Goal: Task Accomplishment & Management: Manage account settings

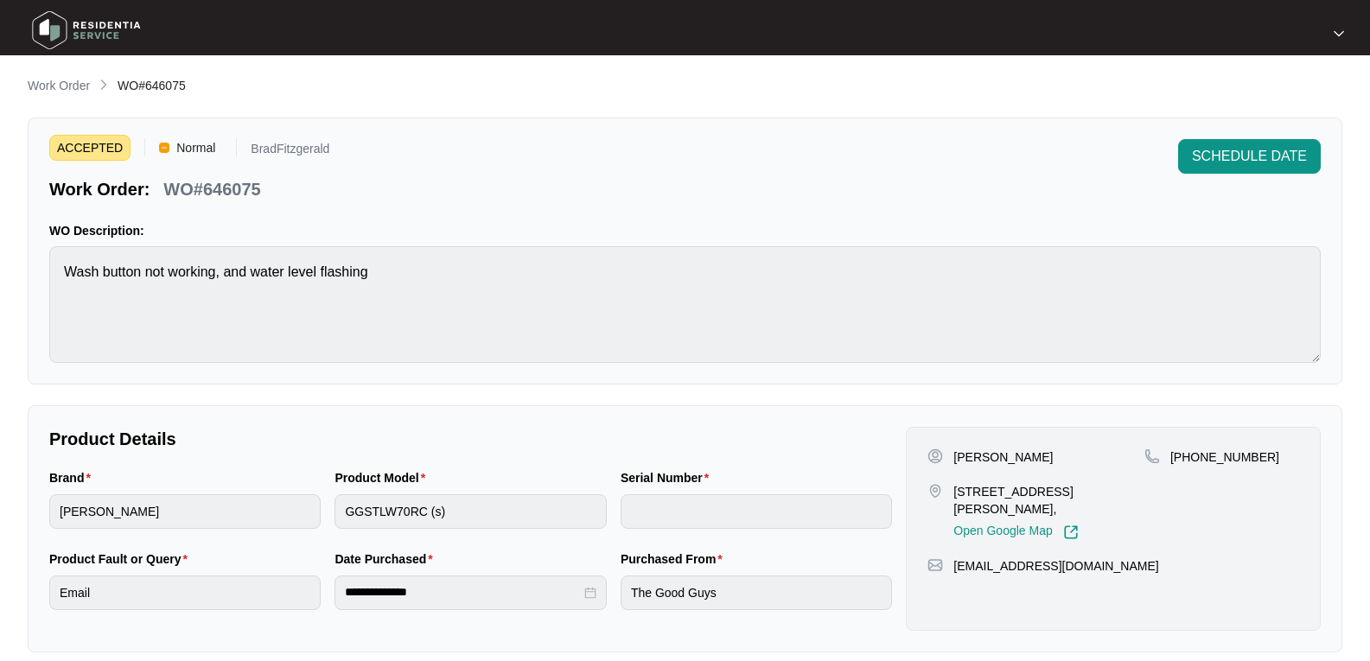
click at [73, 30] on img at bounding box center [86, 30] width 121 height 52
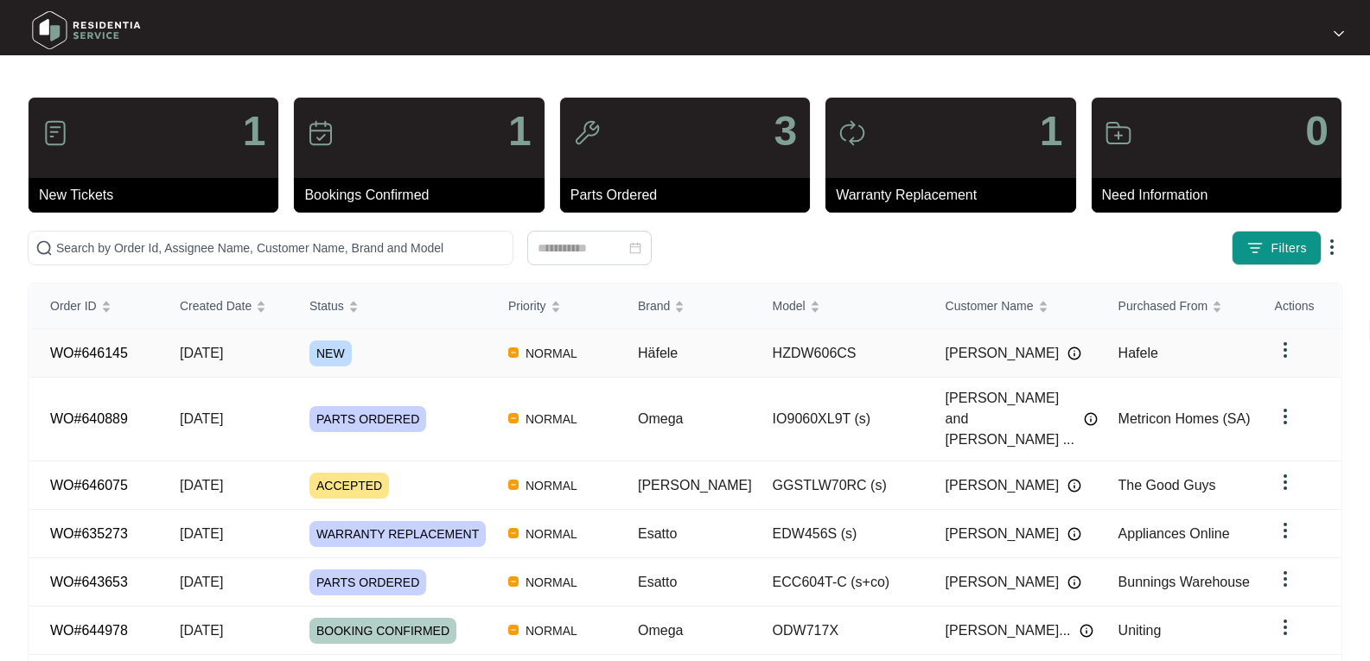
click at [333, 353] on span "NEW" at bounding box center [331, 354] width 42 height 26
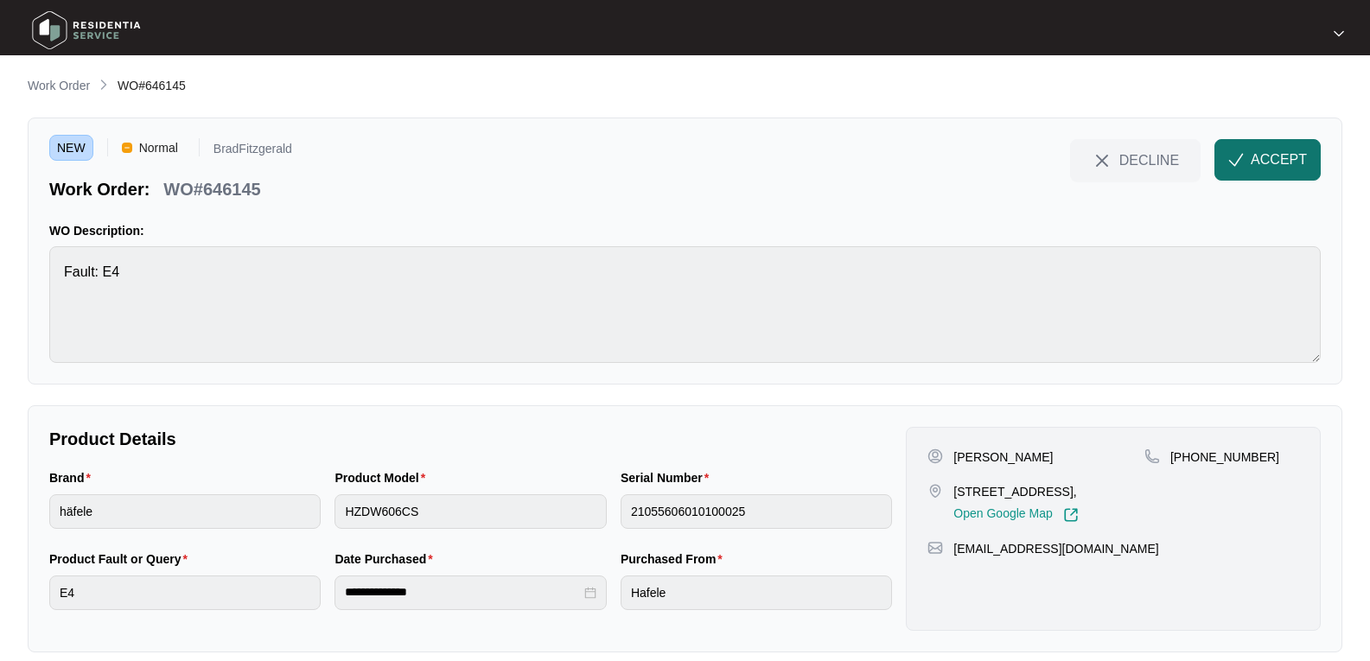
click at [1312, 166] on button "ACCEPT" at bounding box center [1268, 160] width 106 height 42
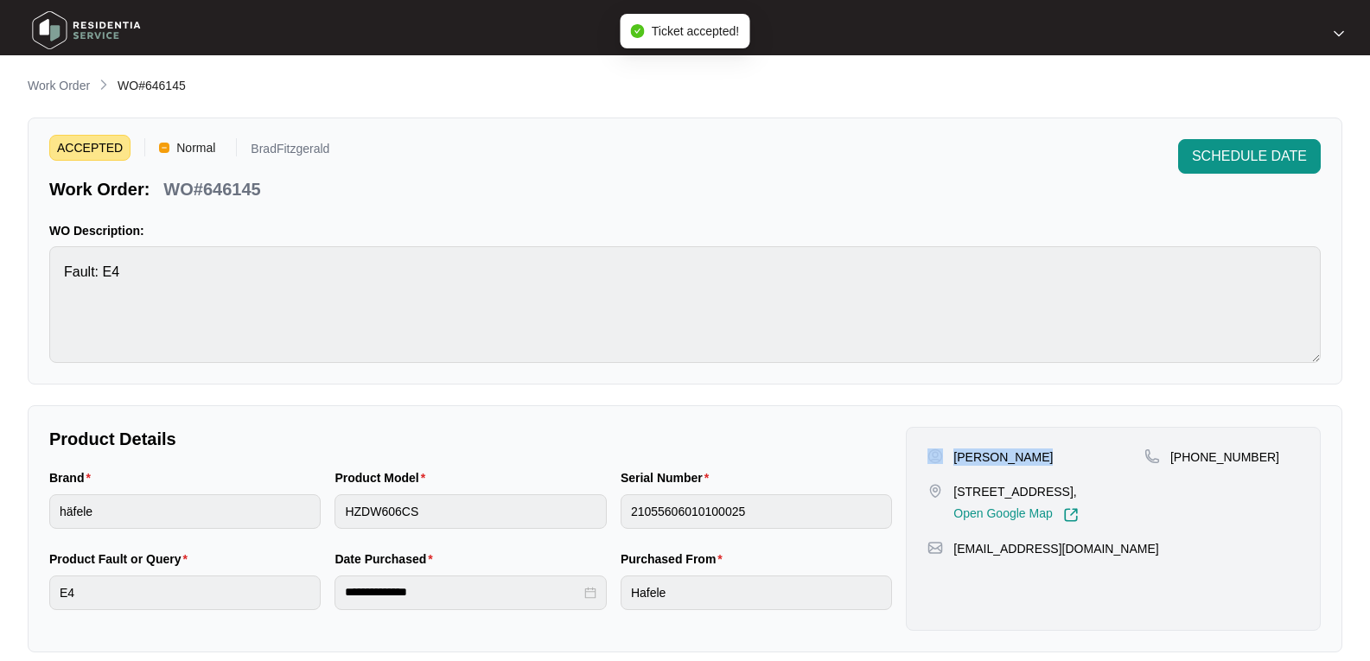
drag, startPoint x: 1033, startPoint y: 452, endPoint x: 92, endPoint y: 214, distance: 971.1
click at [944, 455] on div "[PERSON_NAME]" at bounding box center [1036, 457] width 217 height 17
copy div "[PERSON_NAME]"
drag, startPoint x: 999, startPoint y: 508, endPoint x: 931, endPoint y: 490, distance: 69.6
click at [931, 490] on div "[STREET_ADDRESS], Open Google Map" at bounding box center [1036, 503] width 217 height 40
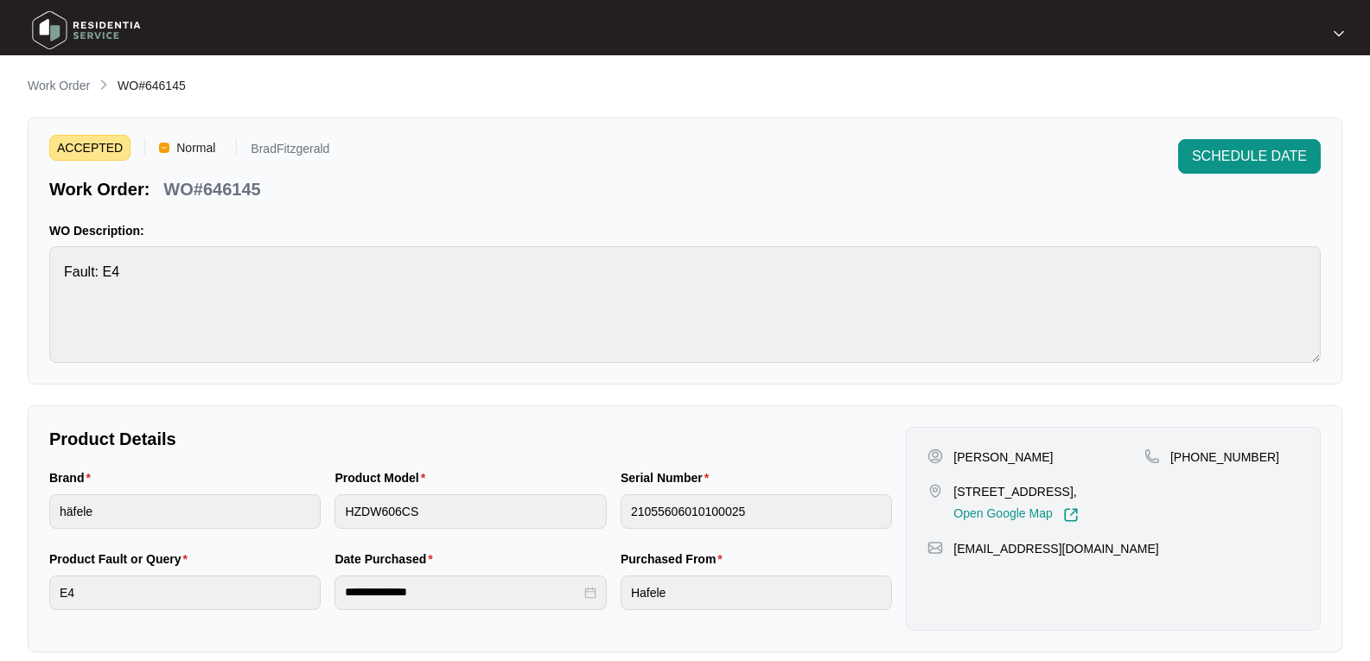
click at [1078, 501] on p "[STREET_ADDRESS]," at bounding box center [1016, 491] width 125 height 17
drag, startPoint x: 1013, startPoint y: 508, endPoint x: 60, endPoint y: 377, distance: 962.6
click at [944, 489] on div "[STREET_ADDRESS], Open Google Map" at bounding box center [1036, 503] width 217 height 40
copy div "[STREET_ADDRESS],"
drag, startPoint x: 1131, startPoint y: 559, endPoint x: 951, endPoint y: 571, distance: 180.2
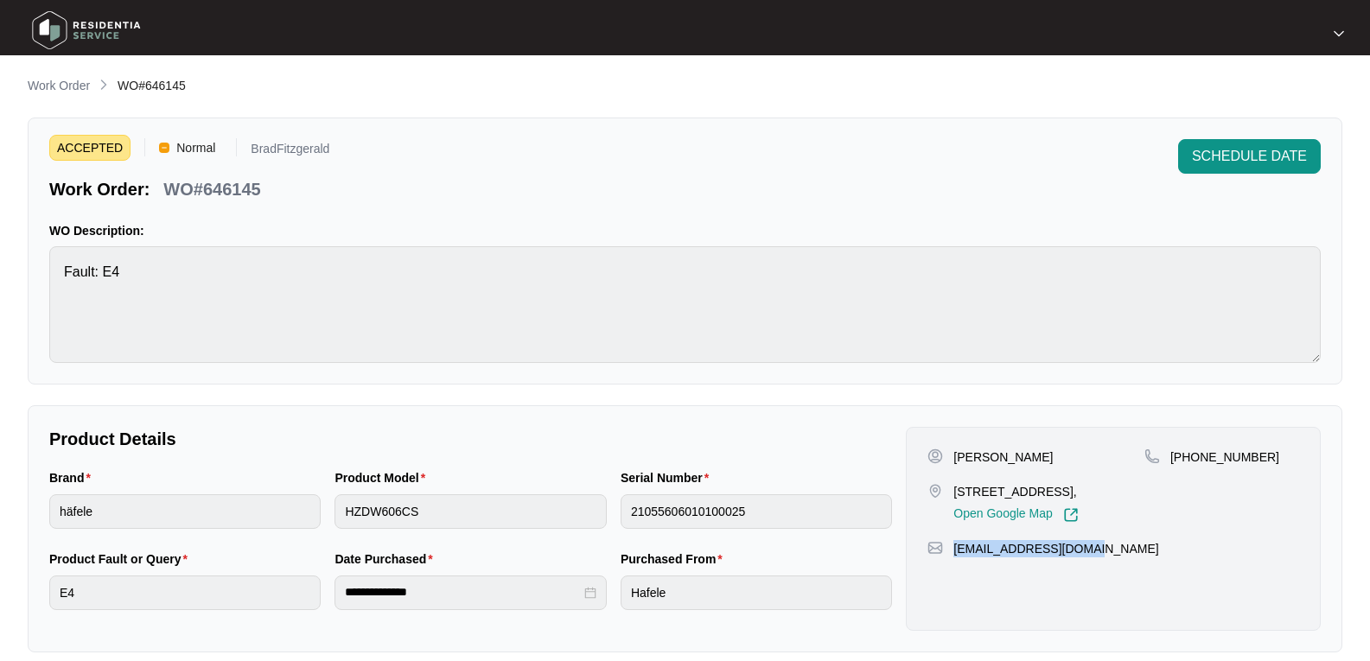
click at [951, 558] on div "[EMAIL_ADDRESS][DOMAIN_NAME]" at bounding box center [1114, 548] width 372 height 17
copy p "[EMAIL_ADDRESS][DOMAIN_NAME]"
drag, startPoint x: 1263, startPoint y: 457, endPoint x: 1140, endPoint y: 457, distance: 123.6
click at [1158, 456] on div "[PHONE_NUMBER]" at bounding box center [1222, 457] width 155 height 17
copy div "[PHONE_NUMBER]"
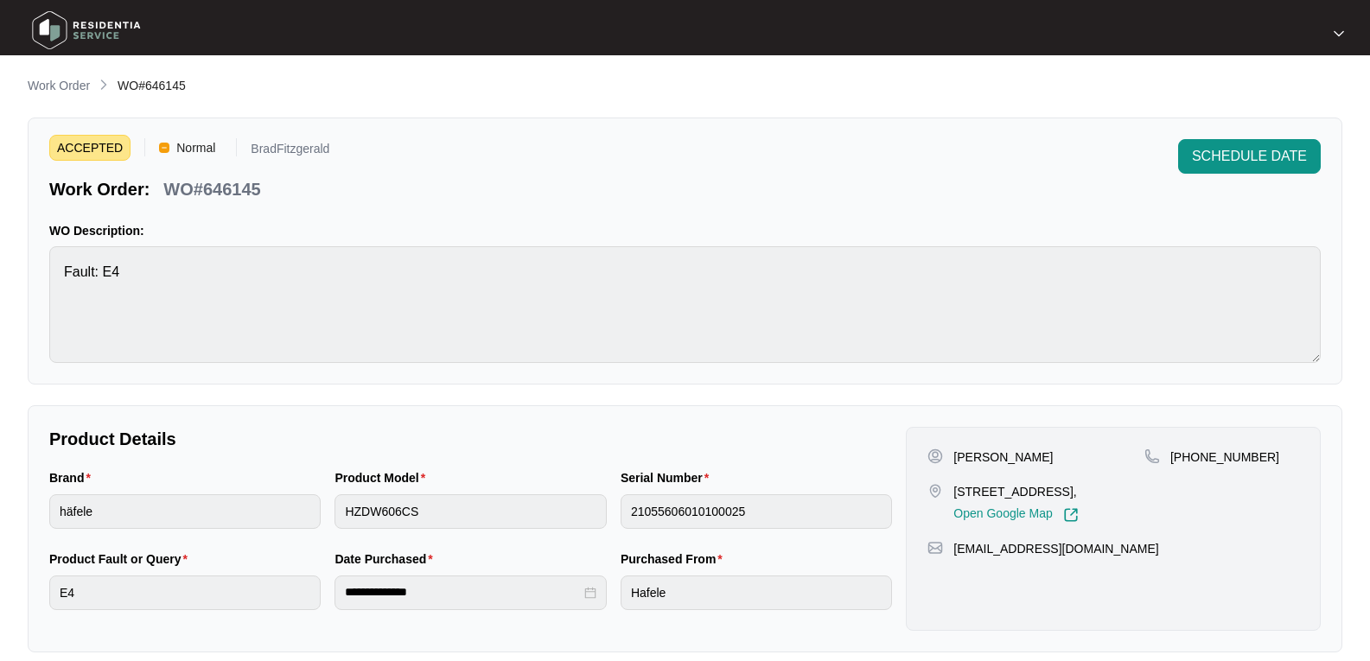
click at [14, 272] on main "**********" at bounding box center [685, 486] width 1370 height 973
click at [270, 511] on div "Brand häfele Product Model HZDW606CS Serial Number 21055606010100025" at bounding box center [470, 509] width 857 height 81
click at [0, 501] on html "**********" at bounding box center [685, 486] width 1370 height 973
click at [0, 512] on html "**********" at bounding box center [685, 486] width 1370 height 973
click at [236, 185] on p "WO#646145" at bounding box center [211, 189] width 97 height 24
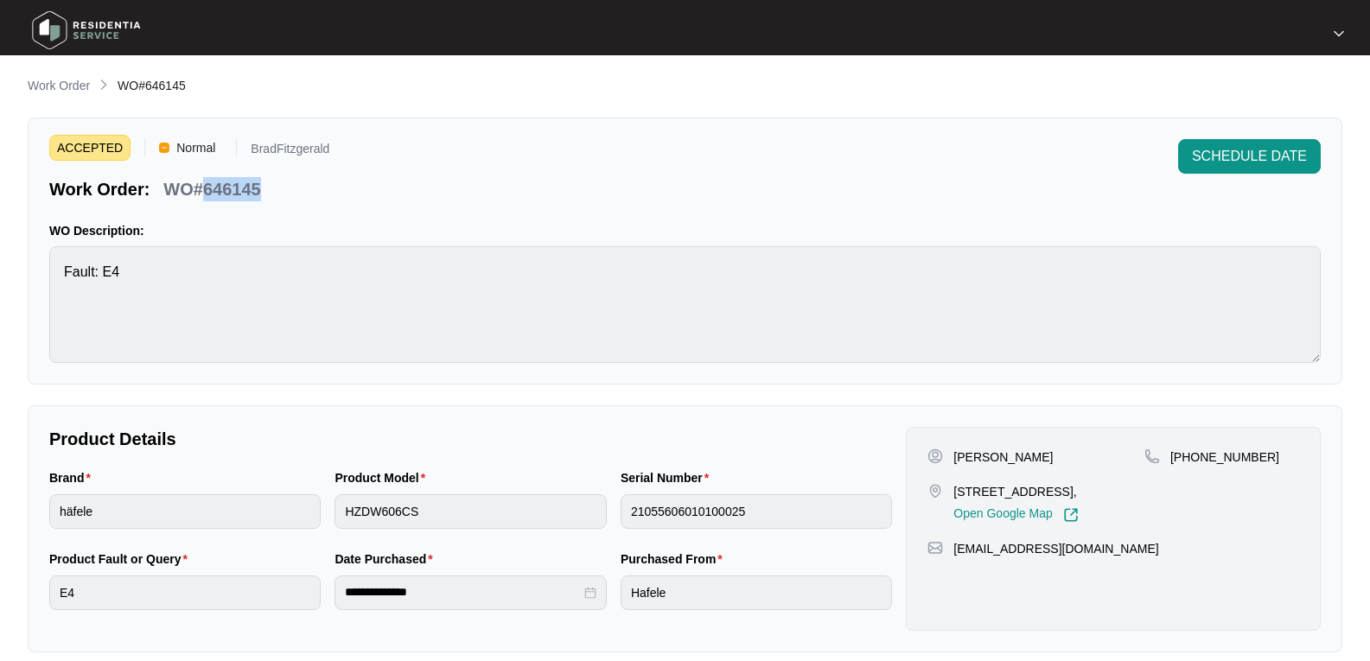
click at [236, 185] on p "WO#646145" at bounding box center [211, 189] width 97 height 24
copy p "646145"
click at [91, 22] on img at bounding box center [86, 30] width 121 height 52
